Goal: Transaction & Acquisition: Obtain resource

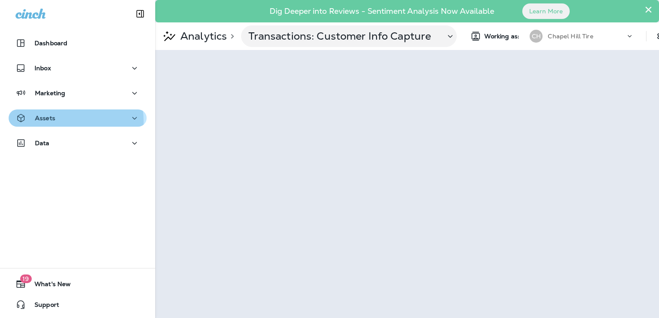
click at [59, 121] on div "Assets" at bounding box center [78, 118] width 124 height 11
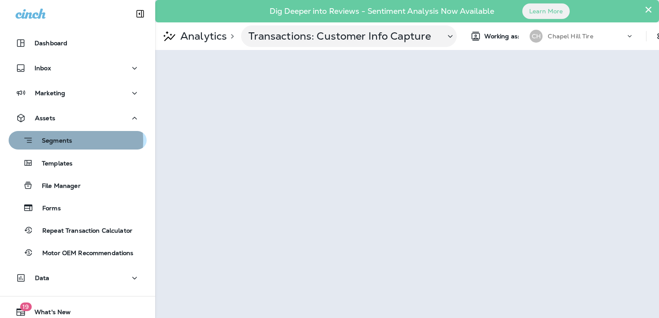
click at [53, 141] on p "Segments" at bounding box center [52, 141] width 39 height 9
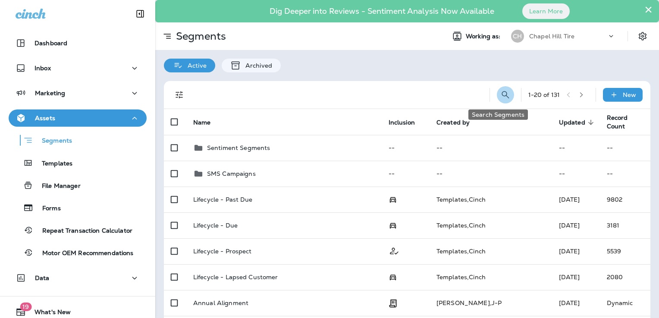
click at [500, 94] on icon "Search Segments" at bounding box center [505, 95] width 10 height 10
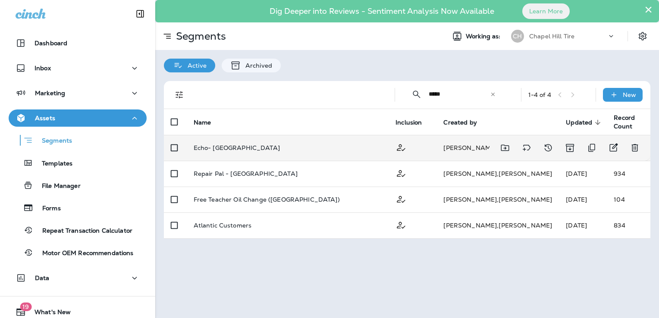
type input "*****"
click at [235, 144] on p "Echo- [GEOGRAPHIC_DATA]" at bounding box center [237, 147] width 86 height 7
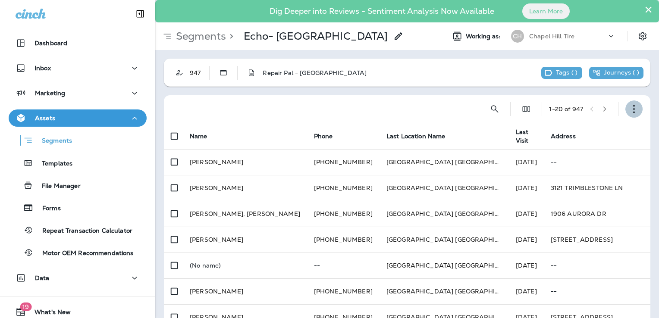
click at [625, 113] on button "button" at bounding box center [633, 108] width 17 height 17
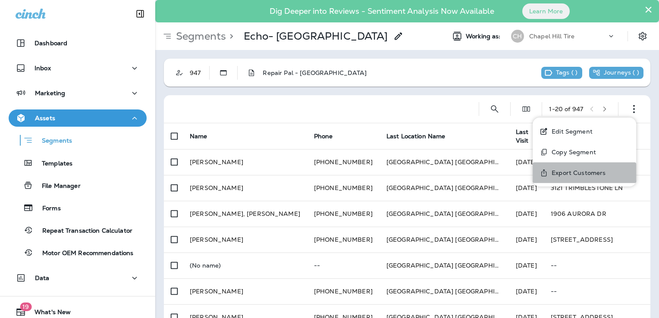
click at [580, 169] on p "Export Customers" at bounding box center [576, 172] width 57 height 7
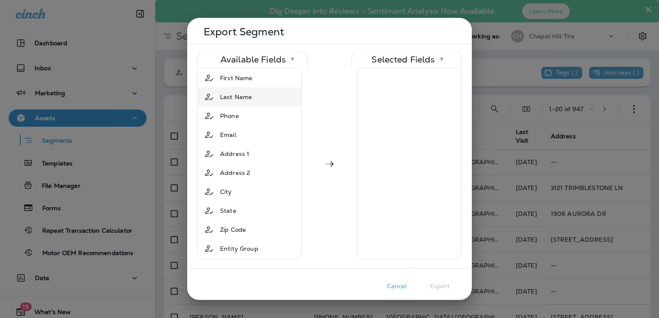
click at [228, 91] on div "Last Name" at bounding box center [235, 97] width 39 height 16
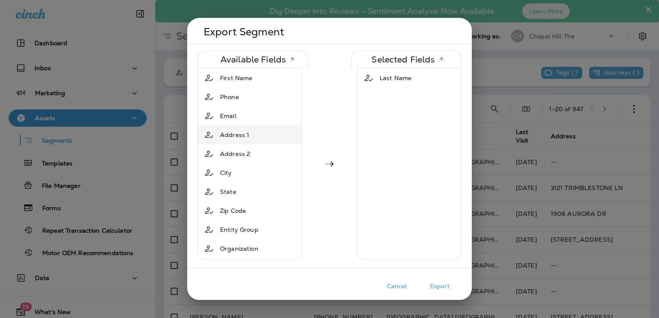
click at [223, 137] on span "Address 1" at bounding box center [234, 135] width 29 height 9
click at [223, 137] on span "Address 2" at bounding box center [235, 135] width 30 height 9
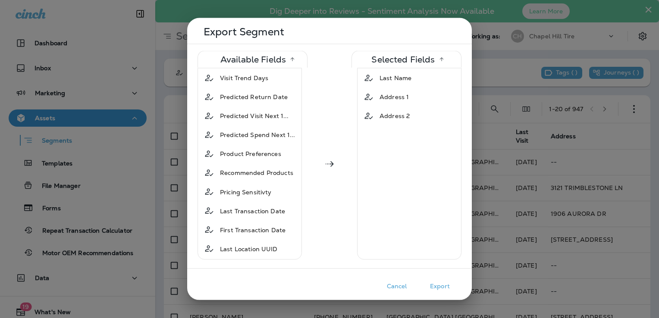
scroll to position [492, 0]
click at [447, 284] on button "Export" at bounding box center [439, 286] width 43 height 13
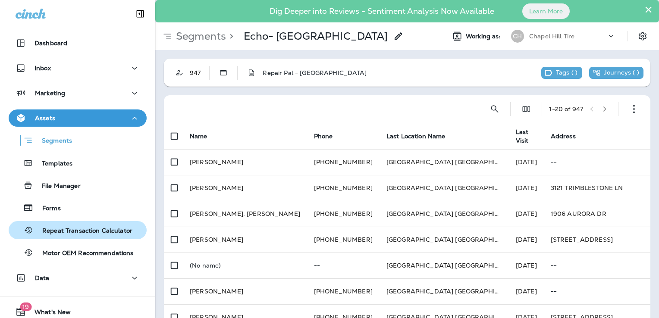
scroll to position [28, 0]
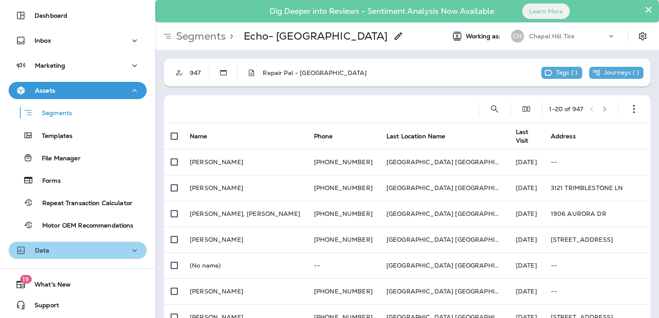
click at [77, 247] on div "Data" at bounding box center [78, 250] width 124 height 11
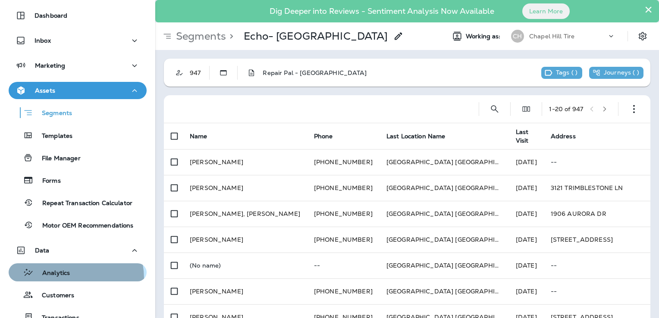
click at [59, 279] on div "Analytics" at bounding box center [41, 272] width 58 height 13
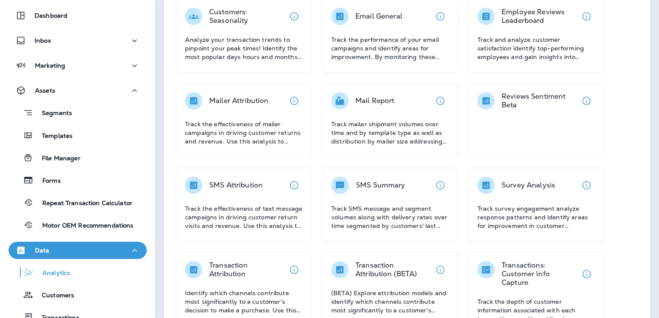
scroll to position [201, 0]
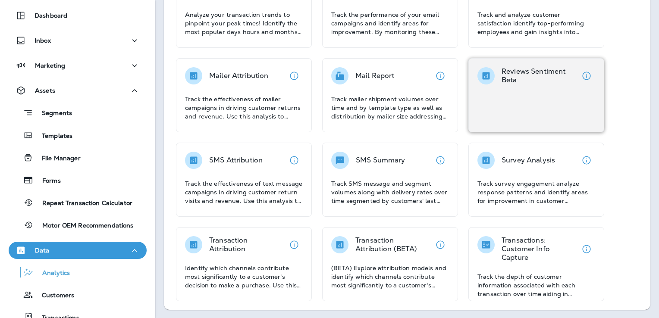
click at [523, 84] on div "Reviews Sentiment Beta" at bounding box center [536, 95] width 136 height 74
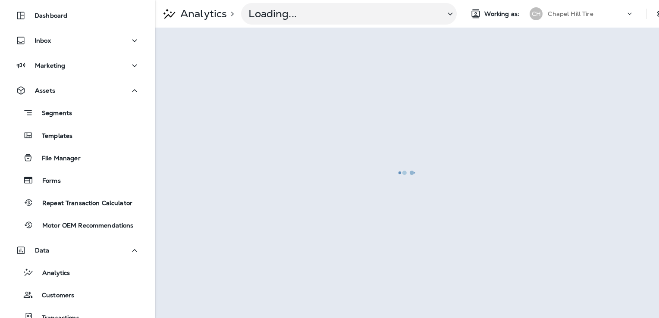
click at [523, 84] on div at bounding box center [407, 172] width 502 height 289
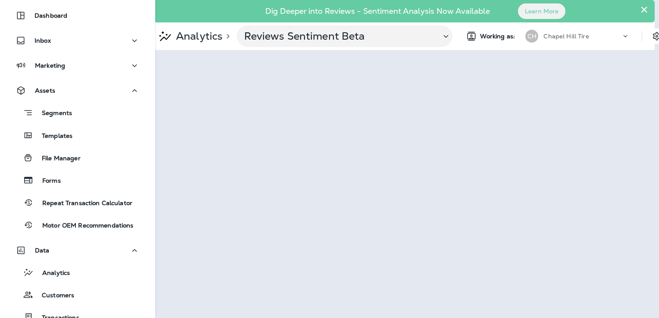
scroll to position [0, 4]
click at [204, 38] on p "Analytics" at bounding box center [198, 36] width 50 height 13
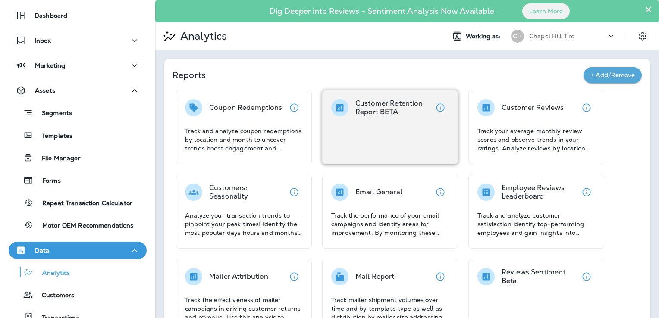
click at [373, 108] on p "Customer Retention Report BETA" at bounding box center [393, 107] width 76 height 17
